Goal: Task Accomplishment & Management: Use online tool/utility

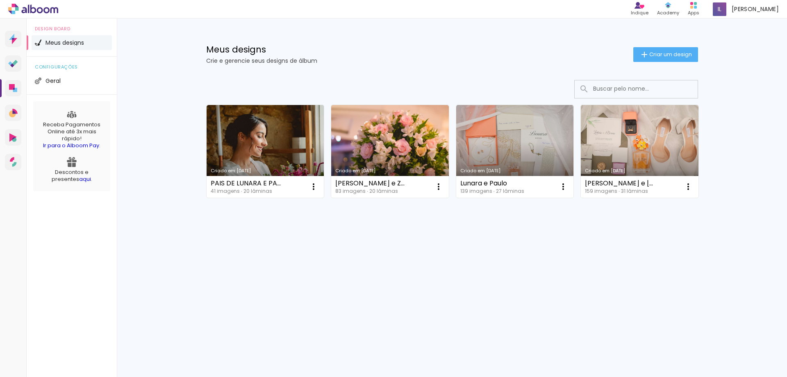
click at [263, 155] on link "Criado em [DATE]" at bounding box center [266, 151] width 118 height 93
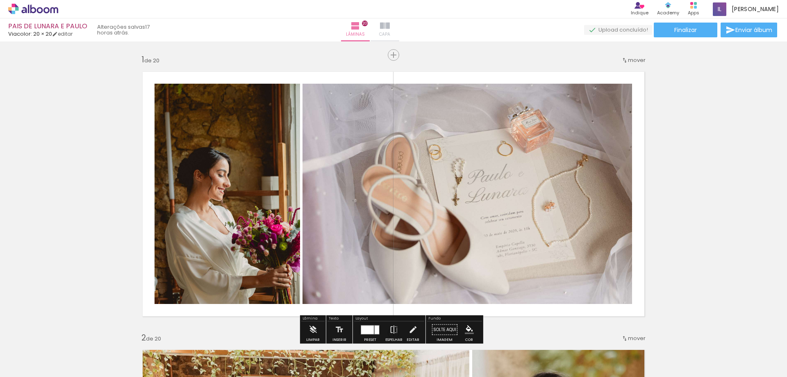
click at [390, 33] on span "Capa" at bounding box center [384, 34] width 11 height 7
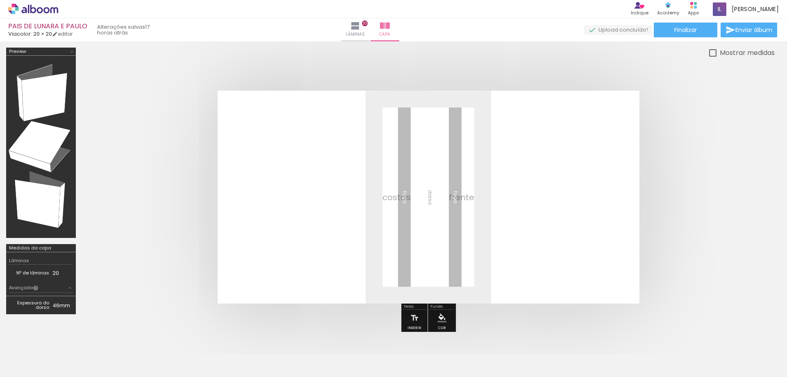
scroll to position [0, 1165]
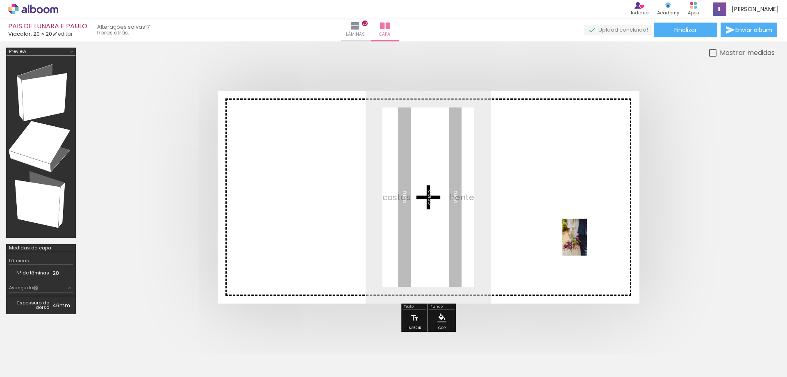
drag, startPoint x: 761, startPoint y: 354, endPoint x: 587, endPoint y: 243, distance: 206.4
click at [587, 243] on quentale-workspace at bounding box center [393, 188] width 787 height 377
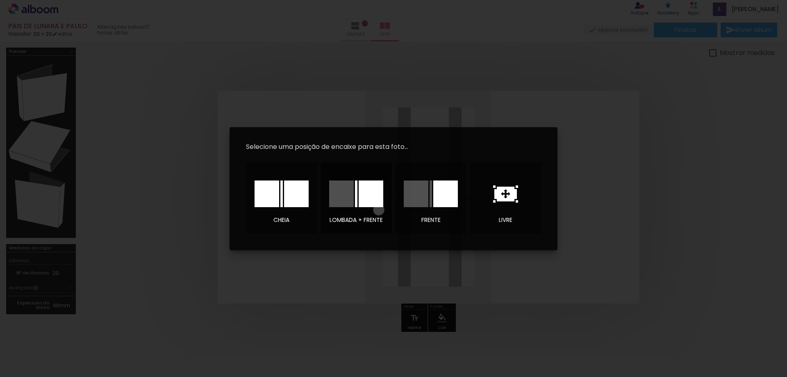
click at [379, 209] on div at bounding box center [355, 193] width 57 height 41
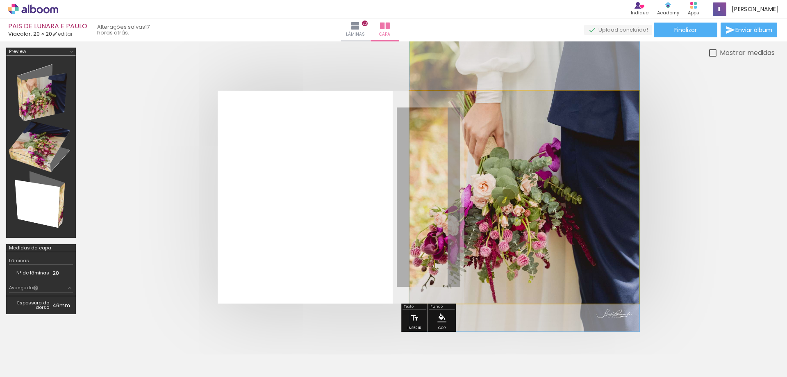
drag, startPoint x: 466, startPoint y: 211, endPoint x: 505, endPoint y: 173, distance: 54.2
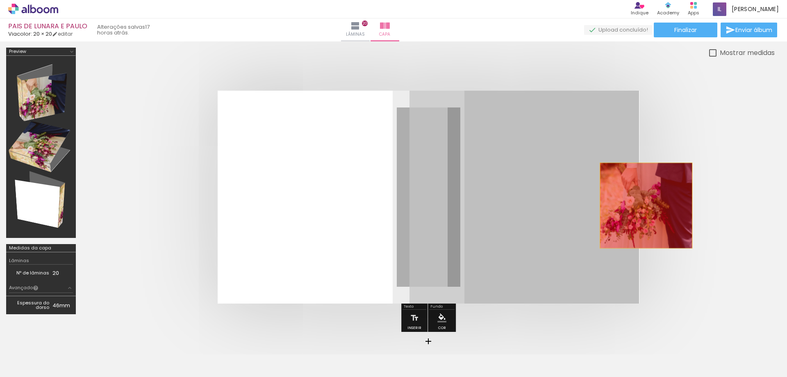
drag, startPoint x: 528, startPoint y: 205, endPoint x: 646, endPoint y: 205, distance: 118.0
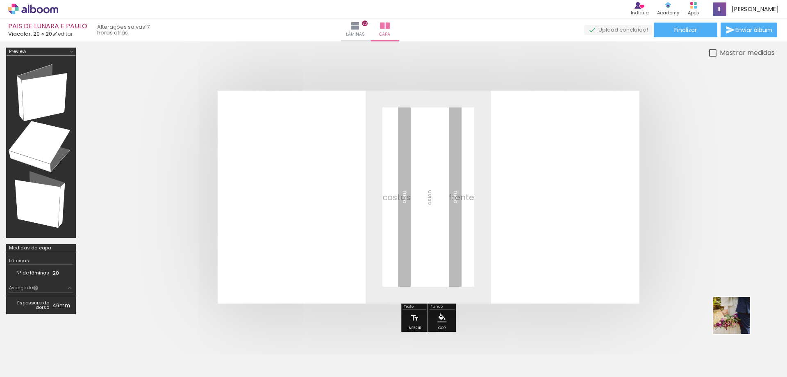
drag, startPoint x: 756, startPoint y: 339, endPoint x: 651, endPoint y: 273, distance: 124.4
click at [651, 273] on quentale-workspace at bounding box center [393, 188] width 787 height 377
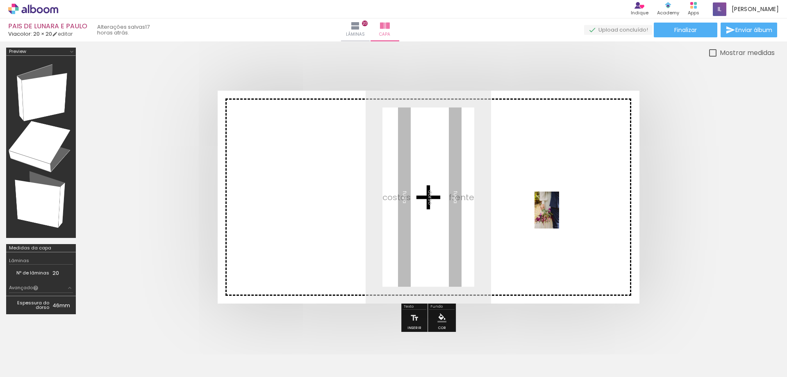
drag, startPoint x: 753, startPoint y: 352, endPoint x: 557, endPoint y: 216, distance: 238.8
click at [557, 216] on quentale-workspace at bounding box center [393, 188] width 787 height 377
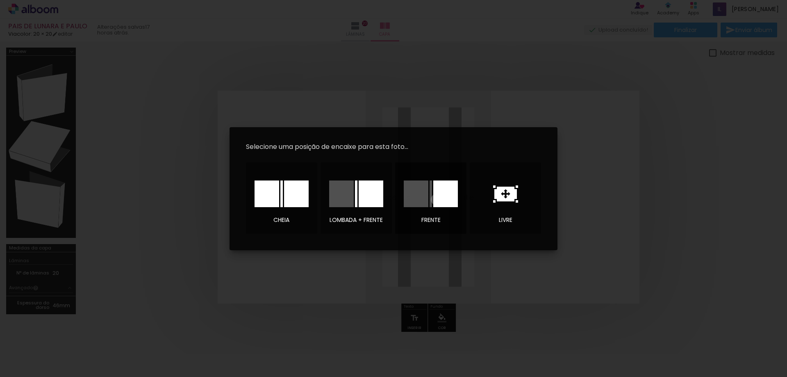
click at [436, 199] on div at bounding box center [445, 193] width 25 height 27
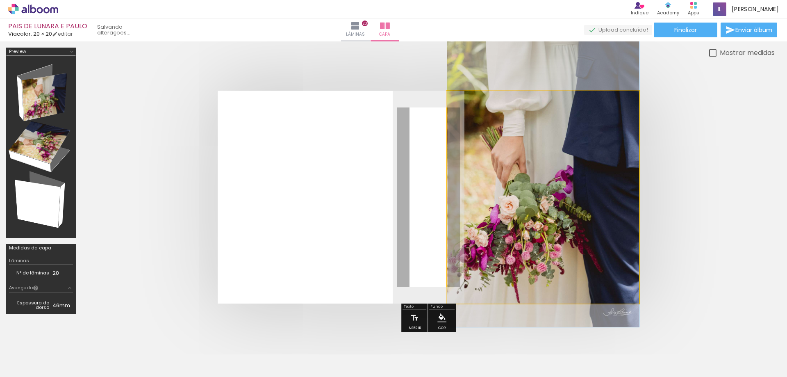
drag, startPoint x: 541, startPoint y: 259, endPoint x: 537, endPoint y: 245, distance: 14.5
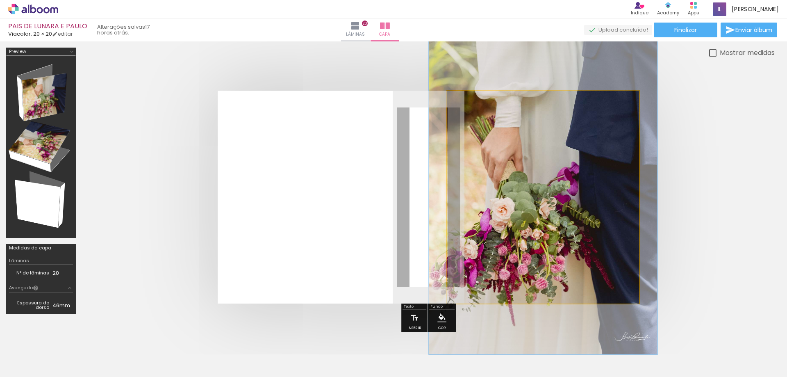
drag, startPoint x: 481, startPoint y: 112, endPoint x: 486, endPoint y: 112, distance: 5.3
type paper-slider "119"
click at [486, 112] on div at bounding box center [483, 111] width 7 height 7
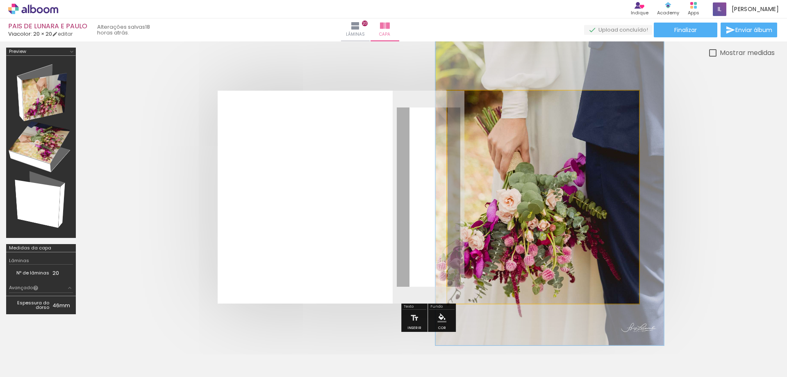
drag, startPoint x: 502, startPoint y: 150, endPoint x: 509, endPoint y: 141, distance: 11.1
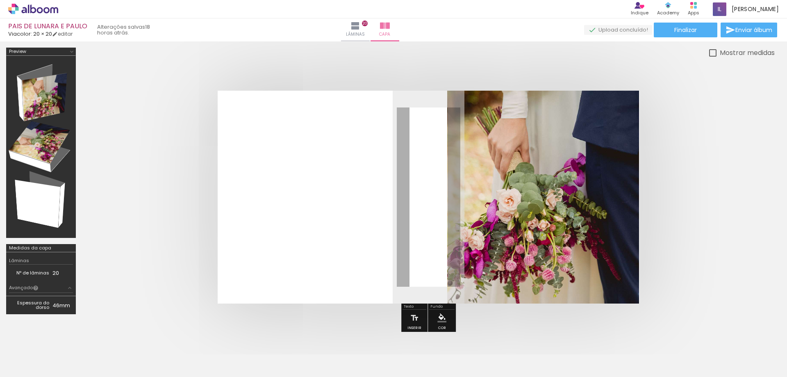
click at [675, 95] on quentale-cover at bounding box center [428, 197] width 627 height 213
click at [0, 0] on slot "Mostrar medidas" at bounding box center [0, 0] width 0 height 0
type paper-checkbox "on"
click at [0, 0] on slot "Mostrar medidas" at bounding box center [0, 0] width 0 height 0
click at [691, 30] on span "Finalizar" at bounding box center [685, 30] width 23 height 6
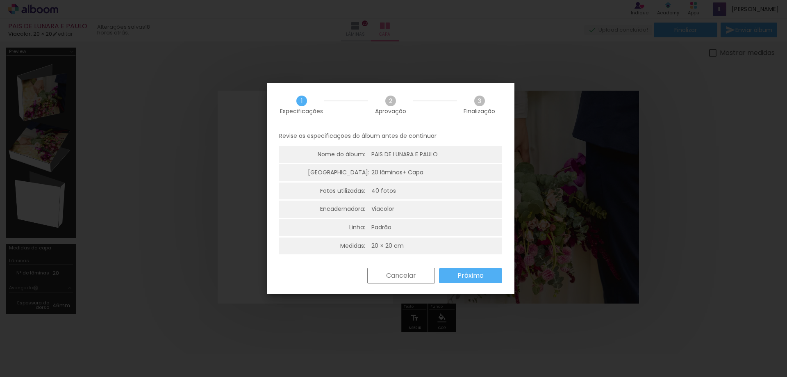
click at [481, 266] on div "Revise as especificações do álbum antes de continuar Nome do álbum: PAIS DE LUN…" at bounding box center [391, 196] width 248 height 141
click at [0, 0] on slot "Próximo" at bounding box center [0, 0] width 0 height 0
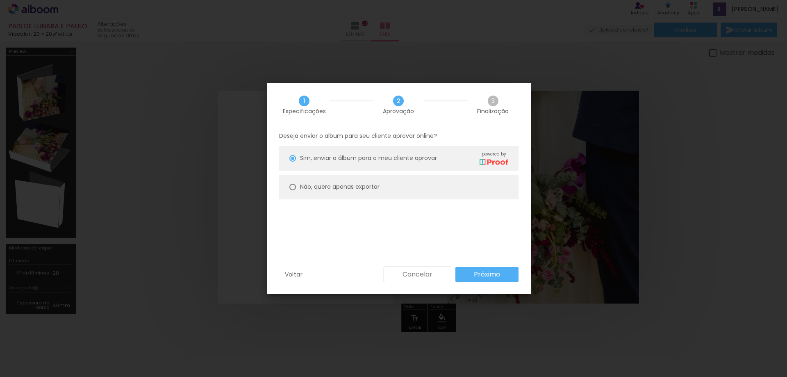
click at [354, 191] on div "Não, quero apenas exportar" at bounding box center [340, 186] width 80 height 9
type paper-radio-button "on"
click at [505, 269] on paper-button "Próximo" at bounding box center [486, 274] width 63 height 15
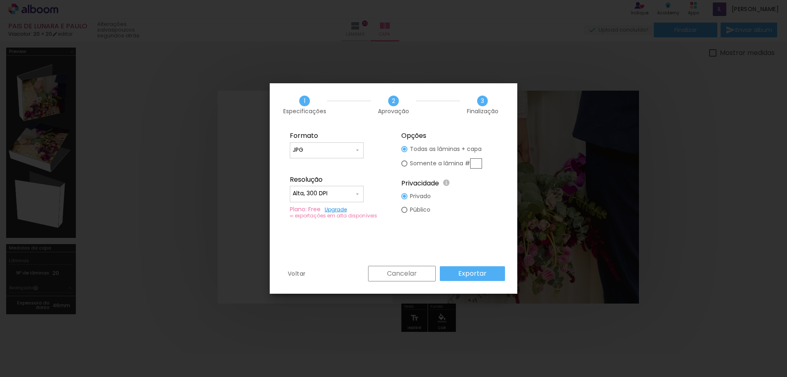
type input "Alta, 300 DPI"
click at [483, 268] on paper-button "Exportar" at bounding box center [472, 273] width 65 height 15
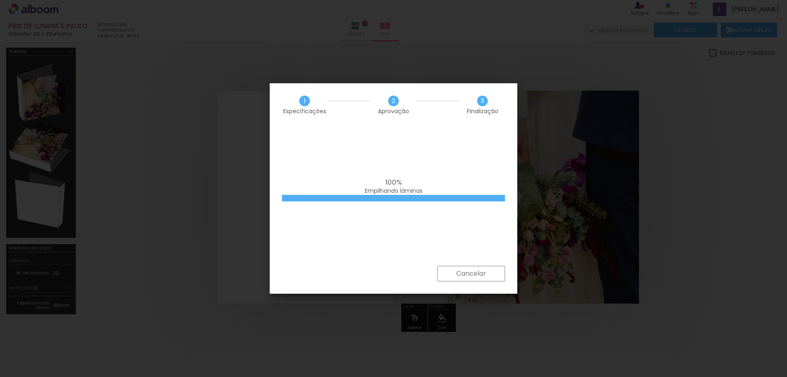
scroll to position [0, 1165]
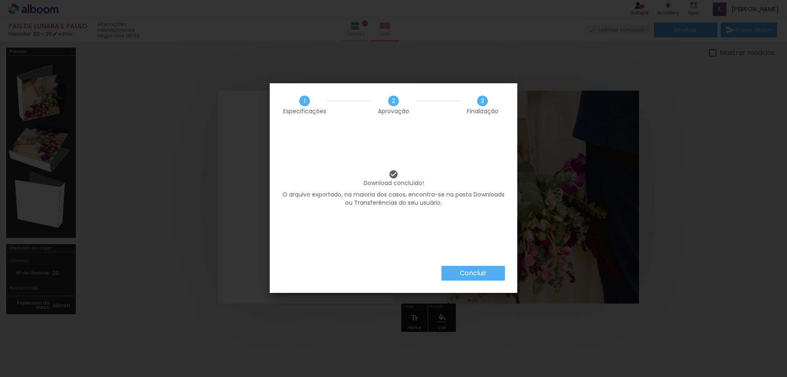
click at [0, 0] on slot "Concluir" at bounding box center [0, 0] width 0 height 0
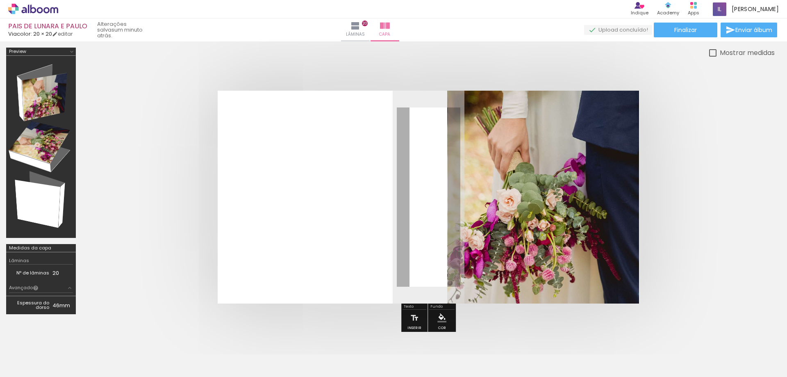
scroll to position [0, 1165]
click at [746, 28] on span "Enviar álbum" at bounding box center [753, 30] width 37 height 6
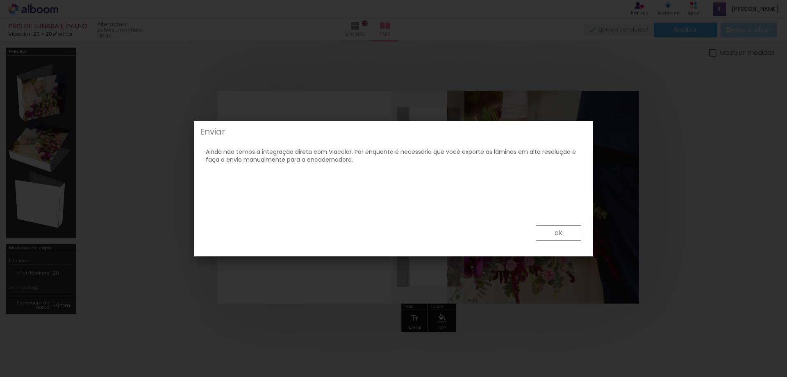
click at [0, 0] on slot "ok" at bounding box center [0, 0] width 0 height 0
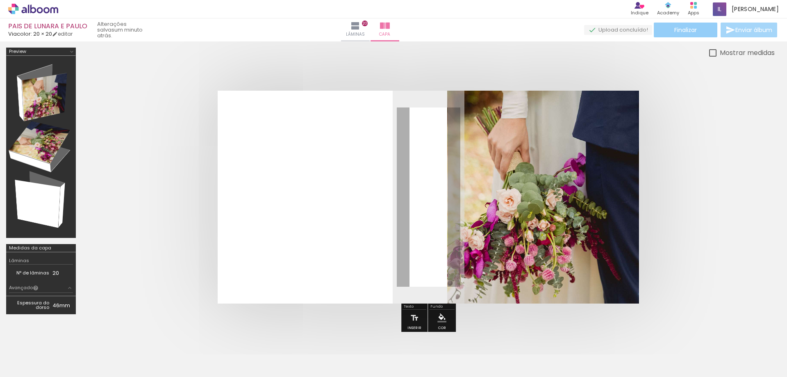
click at [681, 32] on span "Finalizar" at bounding box center [685, 30] width 23 height 6
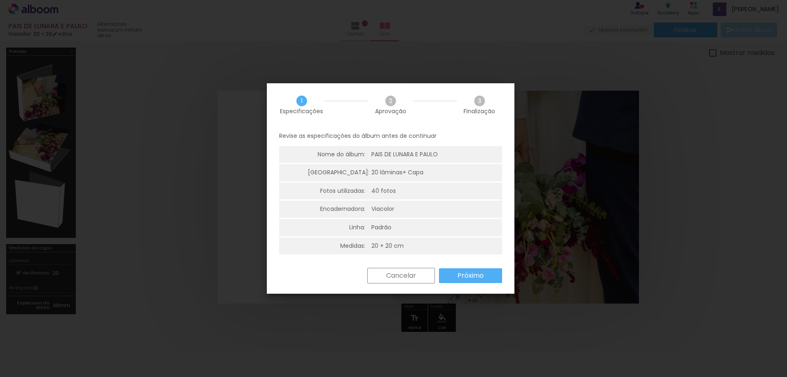
click at [484, 272] on paper-button "Próximo" at bounding box center [470, 275] width 63 height 15
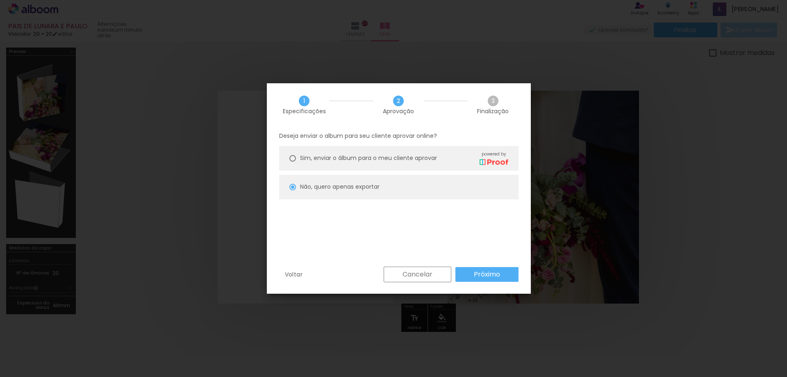
click at [475, 163] on div "Sim, enviar o álbum para o meu cliente aprovar powered by" at bounding box center [404, 158] width 208 height 14
type paper-radio-button "on"
click at [0, 0] on slot "Próximo" at bounding box center [0, 0] width 0 height 0
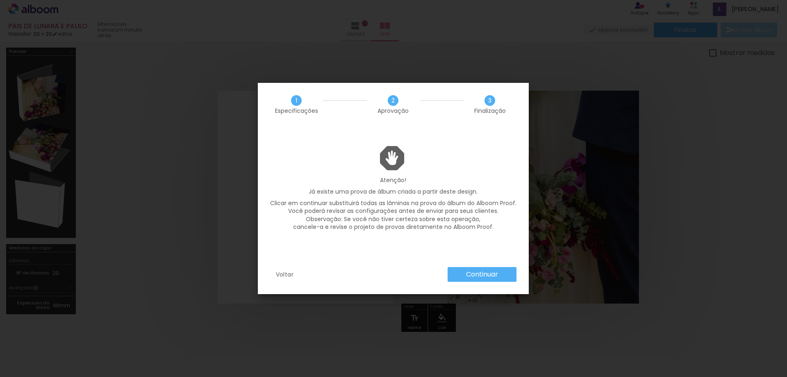
click at [0, 0] on slot "Continuar" at bounding box center [0, 0] width 0 height 0
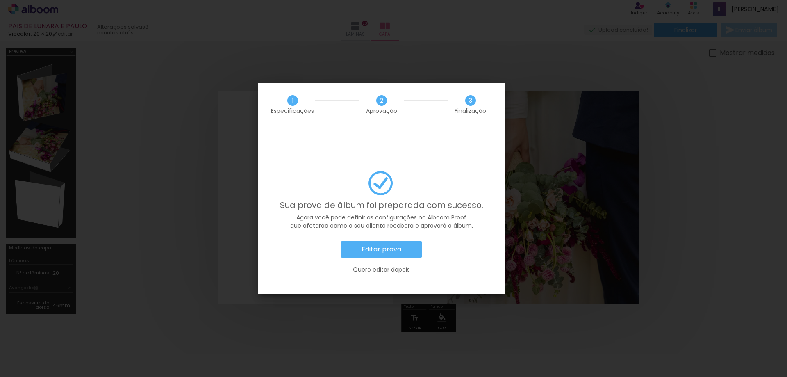
scroll to position [0, 1165]
click at [0, 0] on slot "Editar prova" at bounding box center [0, 0] width 0 height 0
